Goal: Task Accomplishment & Management: Complete application form

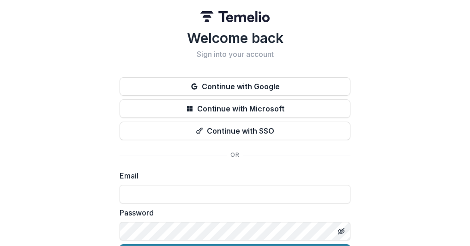
scroll to position [56, 0]
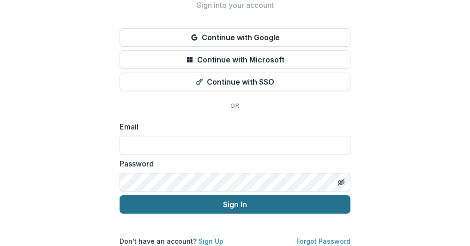
type input "**********"
click at [212, 195] on button "Sign In" at bounding box center [235, 204] width 231 height 18
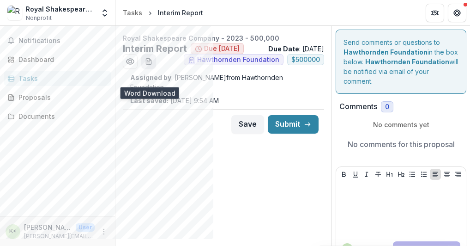
click at [147, 65] on icon "download-word-button" at bounding box center [148, 61] width 7 height 7
click at [38, 37] on span "Notifications" at bounding box center [62, 41] width 89 height 8
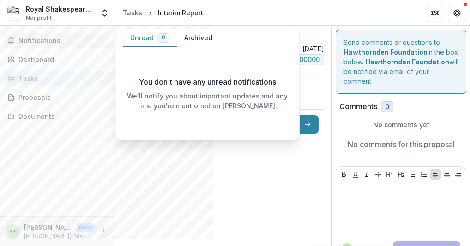
click at [44, 40] on span "Notifications" at bounding box center [62, 41] width 89 height 8
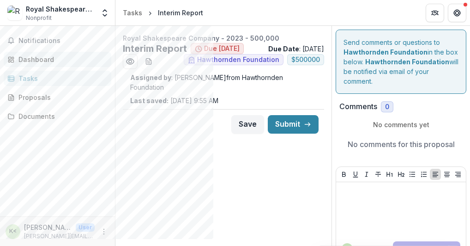
click at [32, 61] on div "Dashboard" at bounding box center [60, 60] width 85 height 10
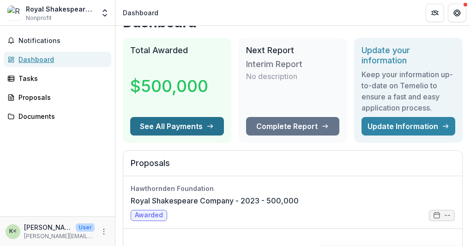
scroll to position [19, 0]
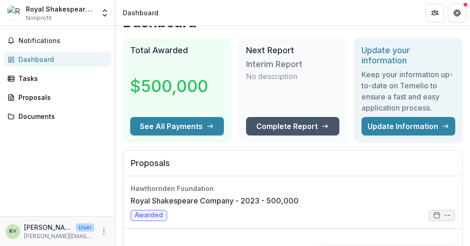
click at [283, 125] on link "Complete Report" at bounding box center [293, 126] width 94 height 18
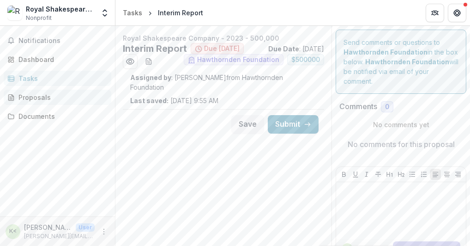
click at [25, 96] on div "Proposals" at bounding box center [60, 97] width 85 height 10
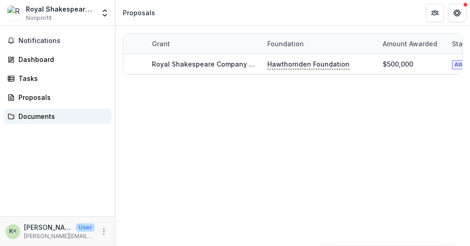
click at [47, 111] on div "Documents" at bounding box center [60, 116] width 85 height 10
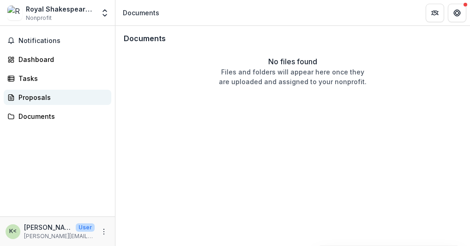
click at [31, 98] on div "Proposals" at bounding box center [60, 97] width 85 height 10
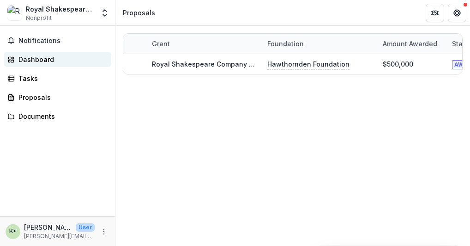
click at [24, 59] on div "Dashboard" at bounding box center [60, 60] width 85 height 10
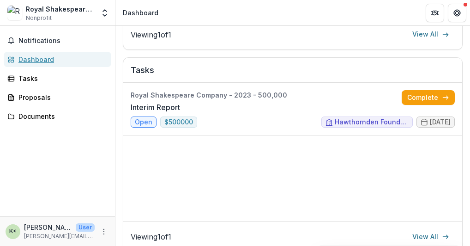
scroll to position [315, 0]
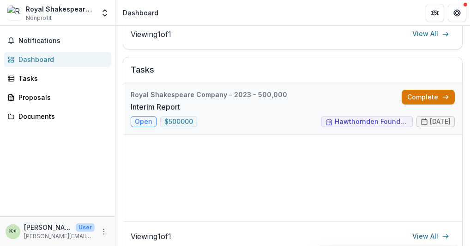
click at [428, 100] on link "Complete" at bounding box center [428, 97] width 53 height 15
